Goal: Task Accomplishment & Management: Use online tool/utility

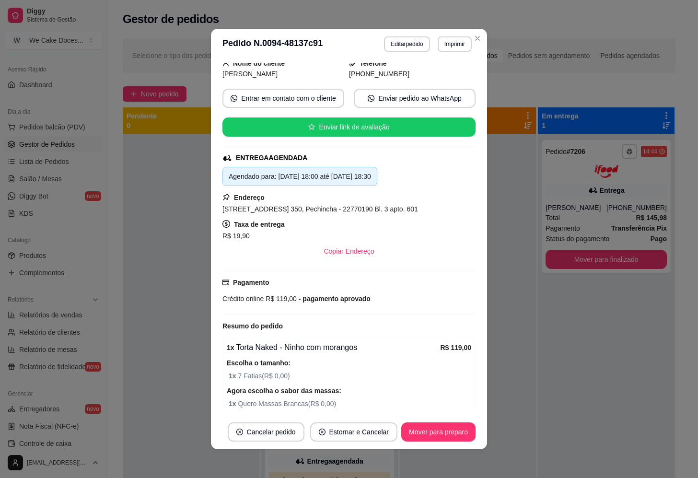
scroll to position [65, 0]
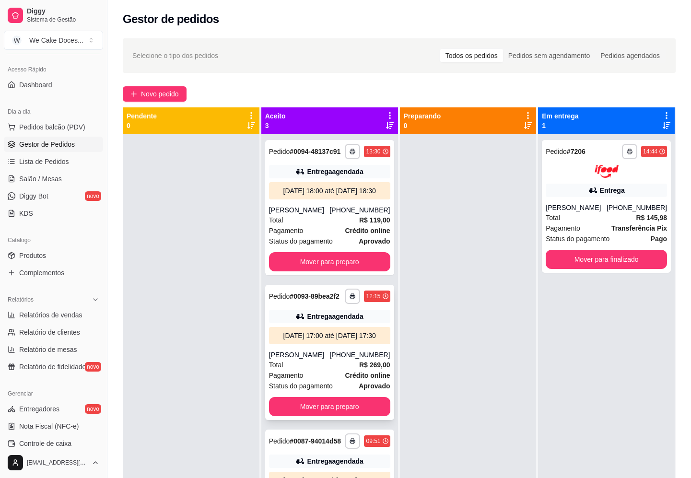
click at [314, 340] on div "[DATE] 17:00 até [DATE] 17:30" at bounding box center [330, 336] width 114 height 10
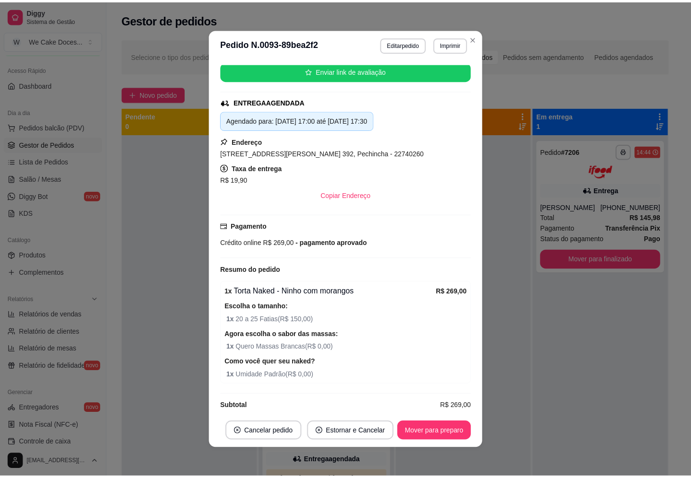
scroll to position [0, 0]
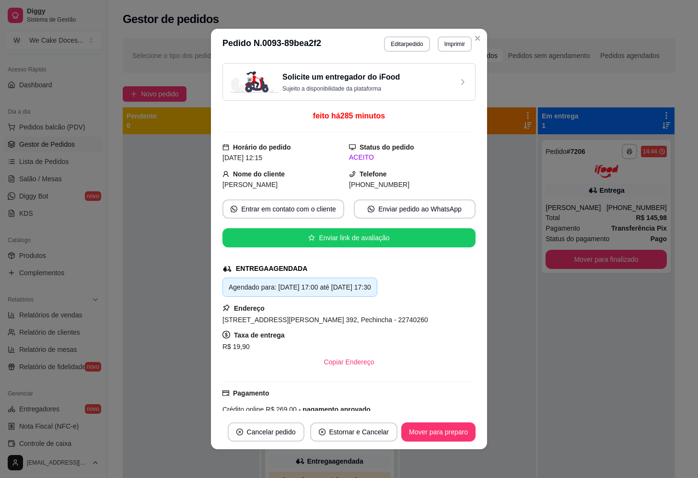
click at [369, 78] on h3 "Solicite um entregador do iFood" at bounding box center [340, 77] width 117 height 12
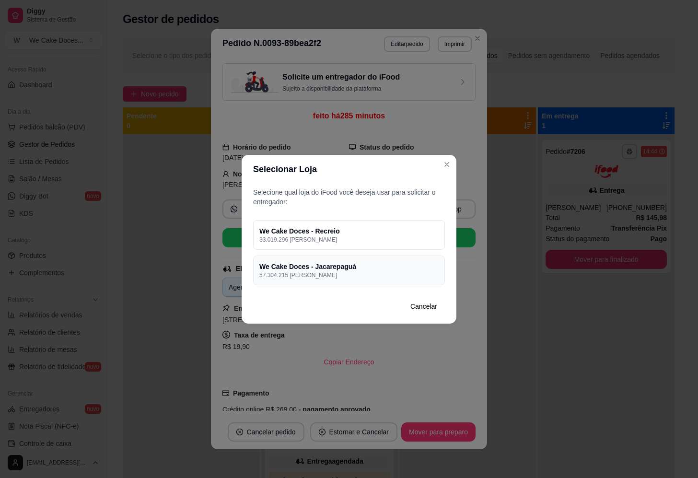
click at [312, 272] on p "57.304.215 [PERSON_NAME]" at bounding box center [348, 275] width 179 height 8
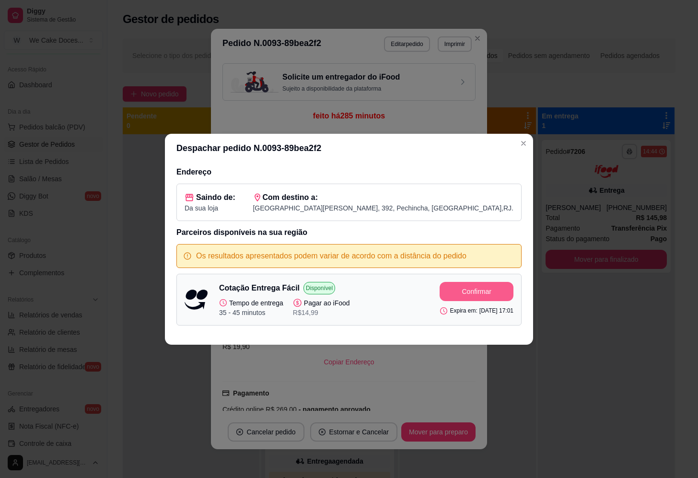
click at [481, 290] on div "Despachar pedido N. 0093-89bea2f2 Endereço Saindo de: Da sua loja Com destino a…" at bounding box center [349, 239] width 698 height 478
click at [481, 290] on button "Confirmar" at bounding box center [476, 291] width 71 height 19
click at [481, 290] on div "Confirmar Expira em: [DATE] 17:01" at bounding box center [476, 299] width 74 height 35
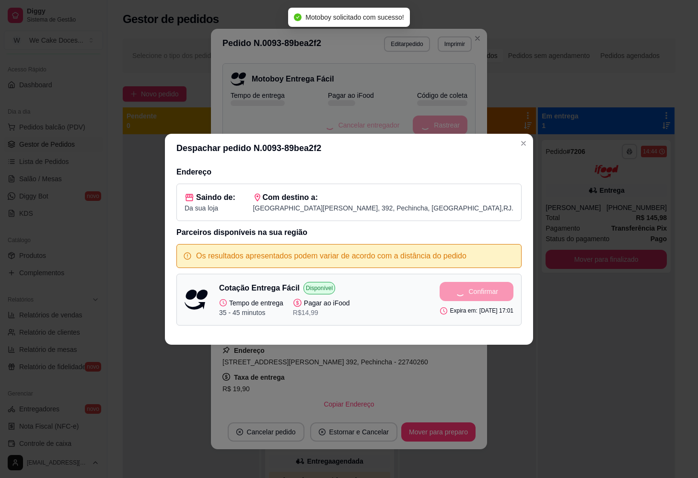
click at [481, 290] on div "Confirmar Expira em: [DATE] 17:01" at bounding box center [476, 299] width 74 height 35
click at [449, 427] on div "Despachar pedido N. 0093-89bea2f2 Endereço Saindo de: Da sua loja Com destino a…" at bounding box center [349, 239] width 698 height 478
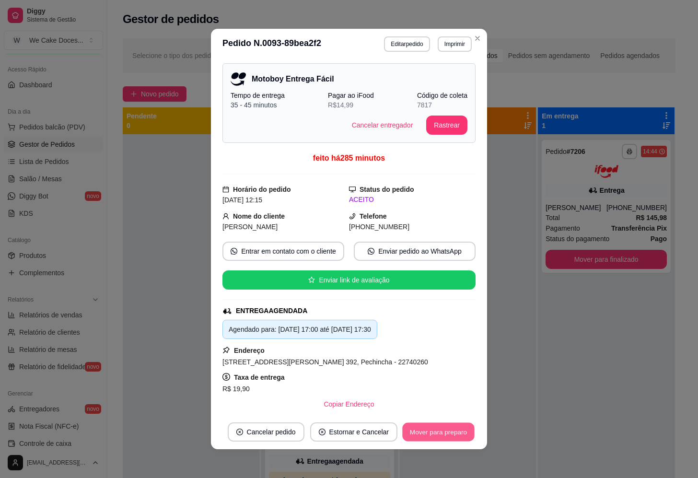
click at [449, 427] on button "Mover para preparo" at bounding box center [438, 432] width 72 height 19
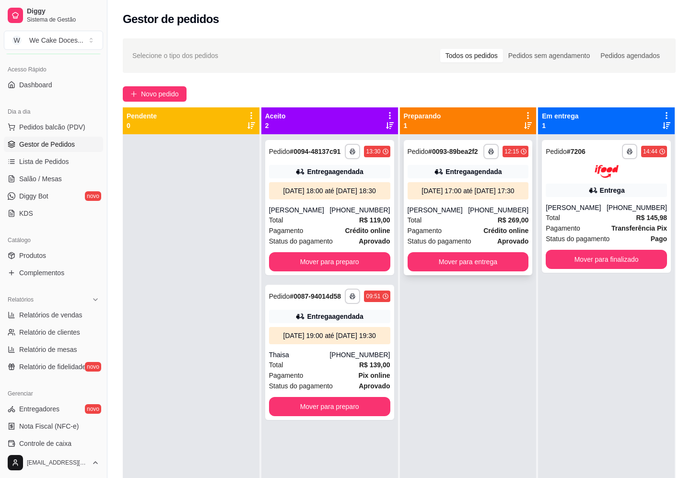
click at [451, 194] on div "[DATE] 17:00 até [DATE] 17:30" at bounding box center [468, 191] width 114 height 10
click at [323, 323] on div "Entrega agendada" at bounding box center [329, 316] width 121 height 13
